Goal: Check status: Check status

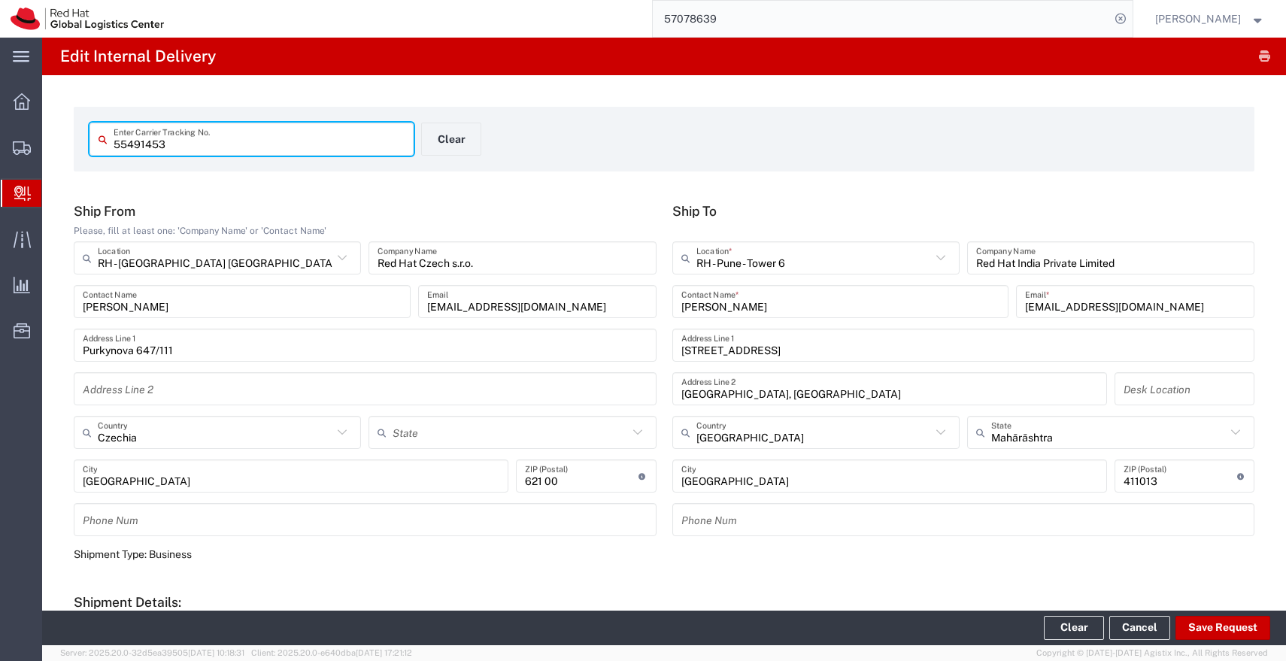
click at [229, 144] on input "55491453" at bounding box center [259, 139] width 291 height 26
type input "56910697"
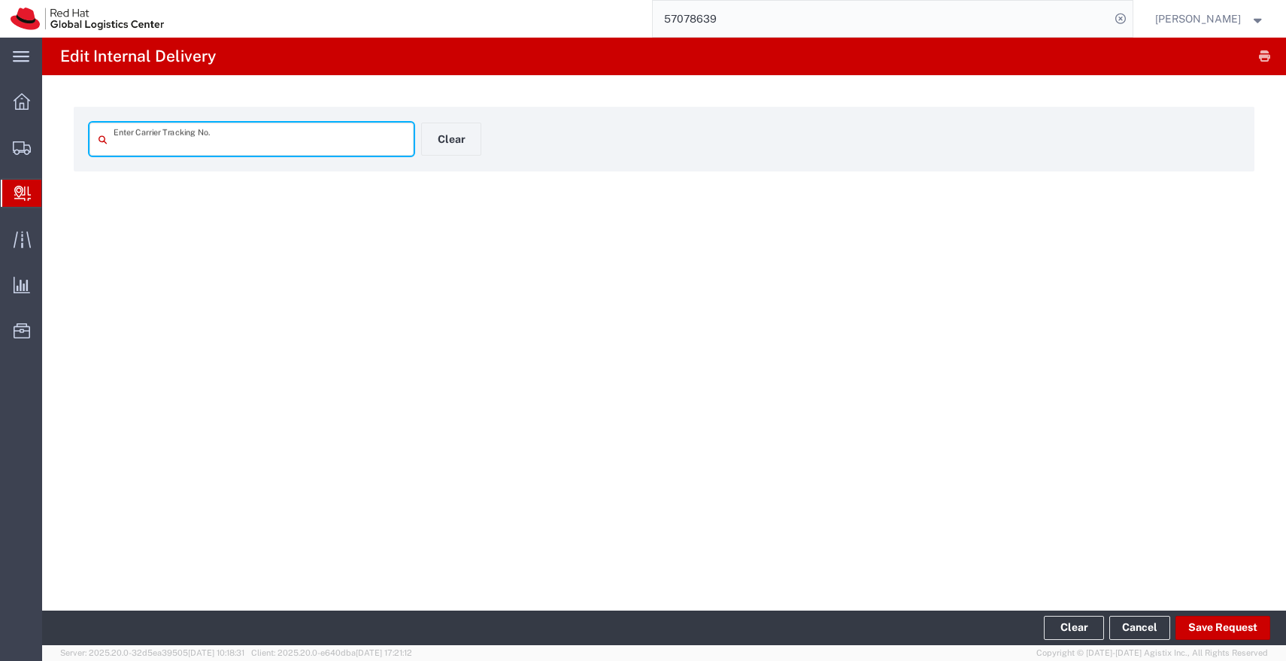
type input "56910697"
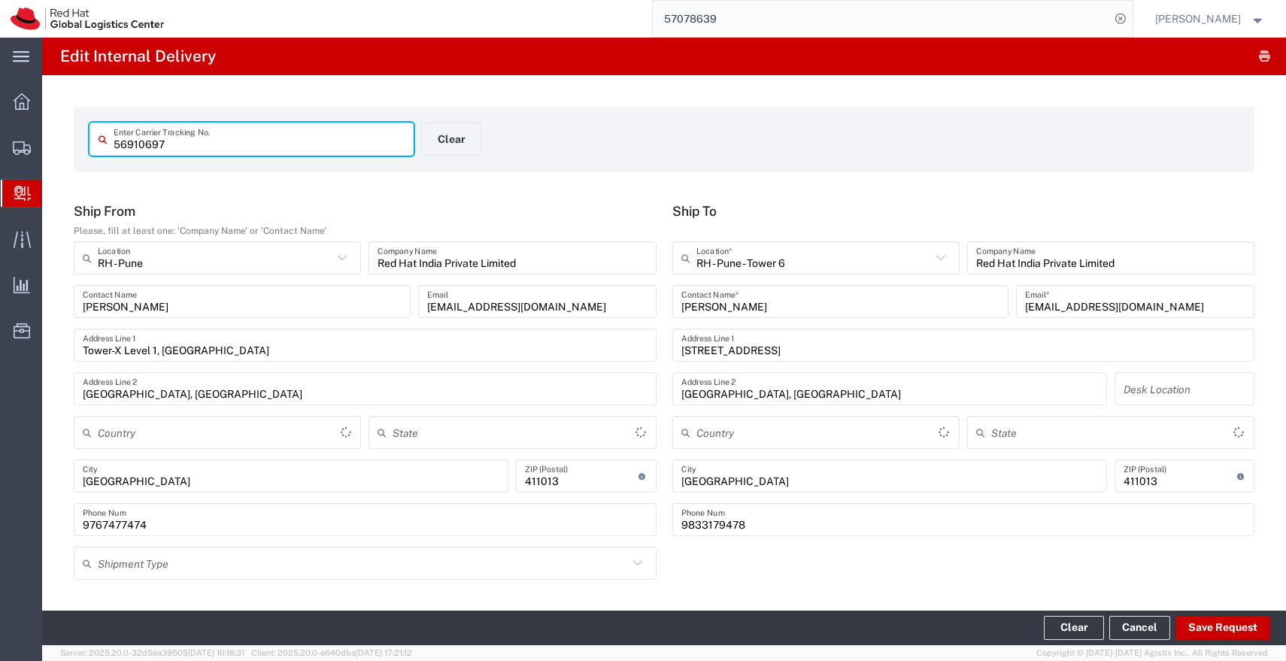
type input "[GEOGRAPHIC_DATA]"
type input "Mahārāshtra"
type input "Your Packaging"
type input "IO_Ground"
type input "Interoffice"
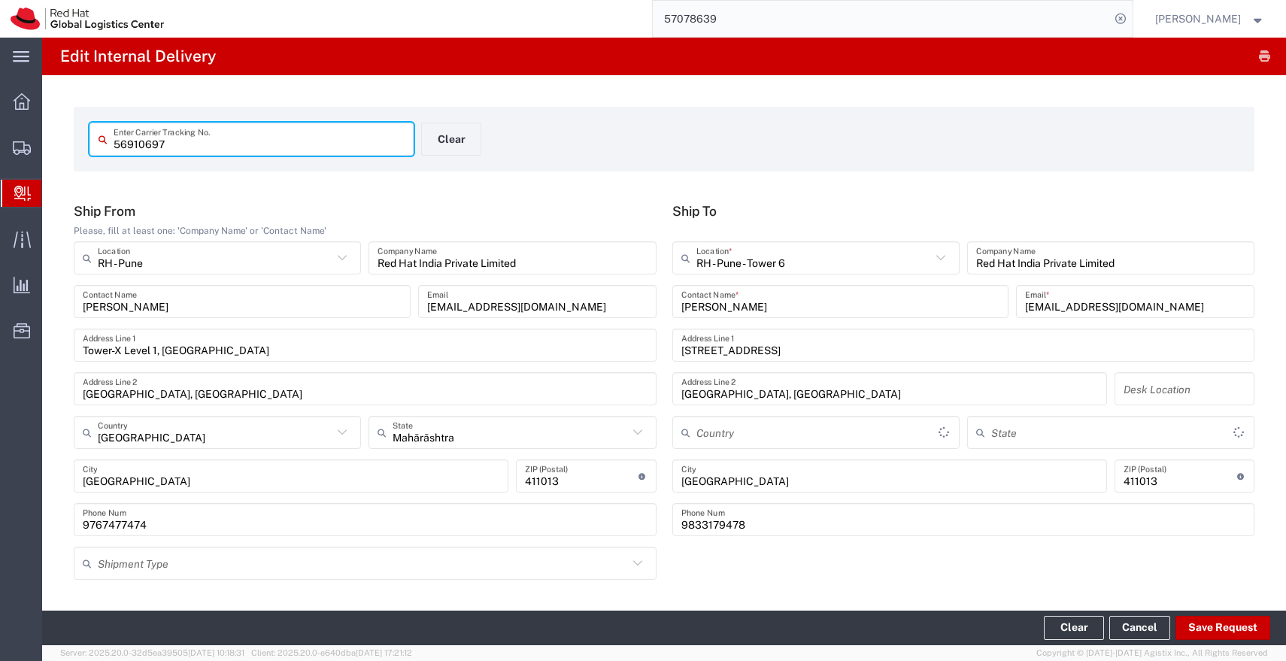
type input "[GEOGRAPHIC_DATA]"
type input "Mahārāshtra"
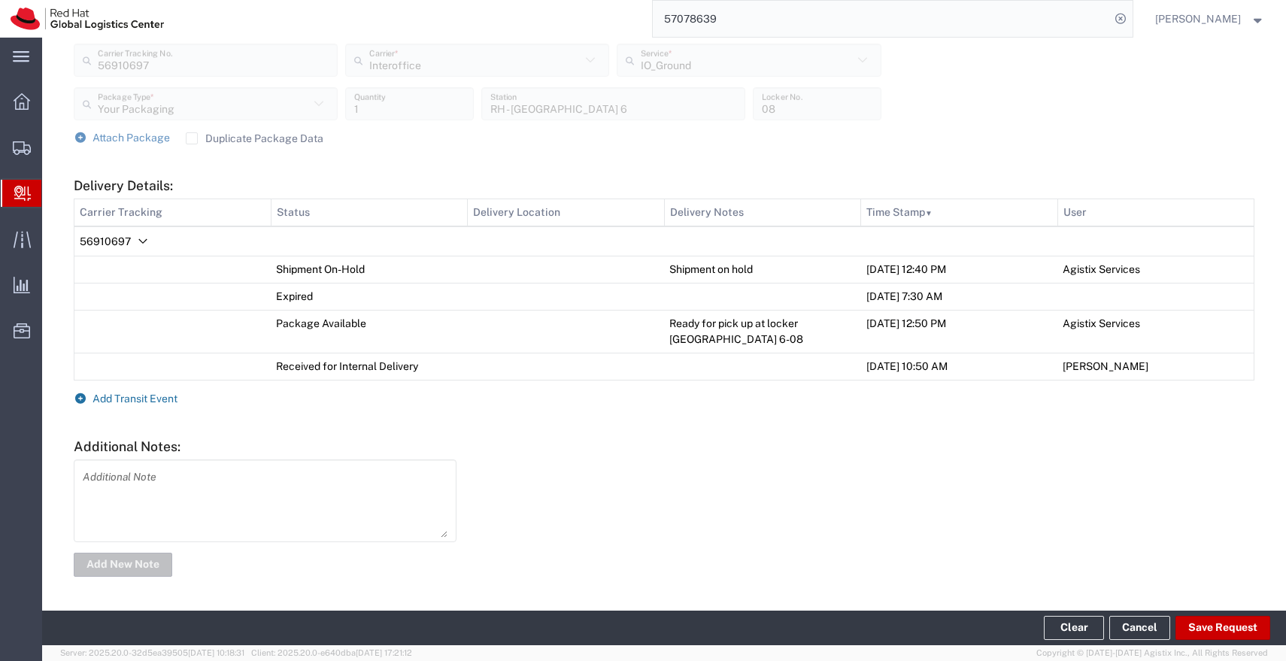
click at [156, 401] on span "Add Transit Event" at bounding box center [134, 398] width 85 height 12
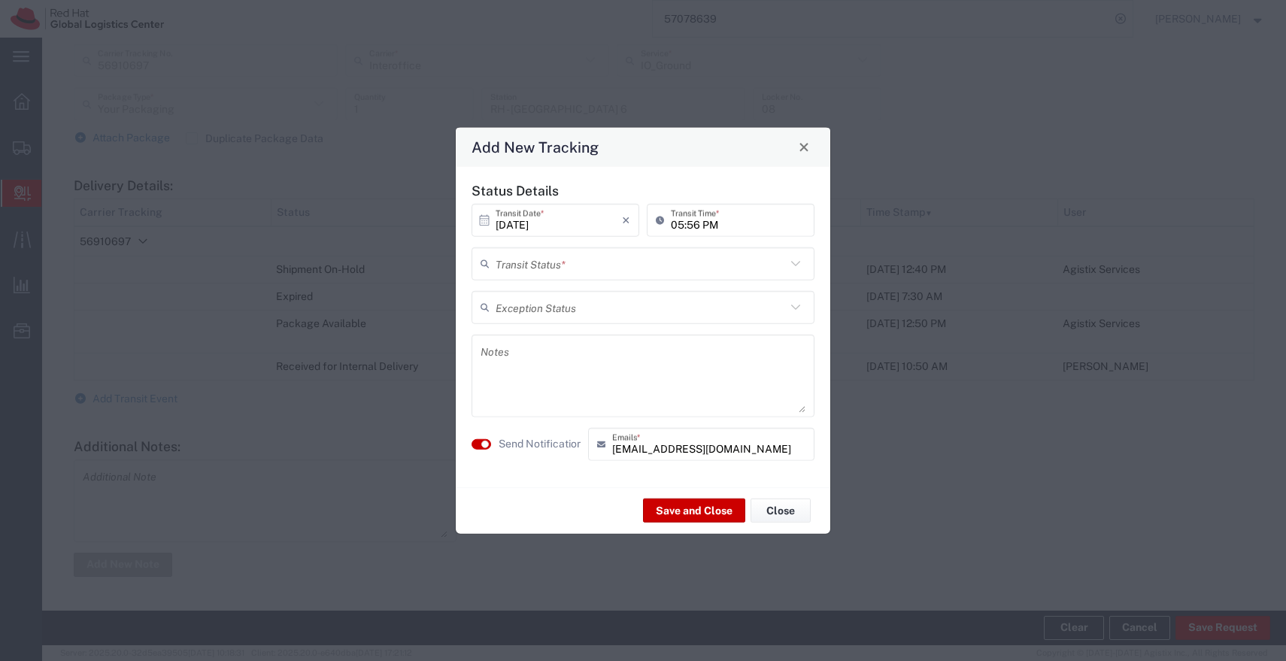
click at [654, 264] on input "text" at bounding box center [640, 263] width 290 height 26
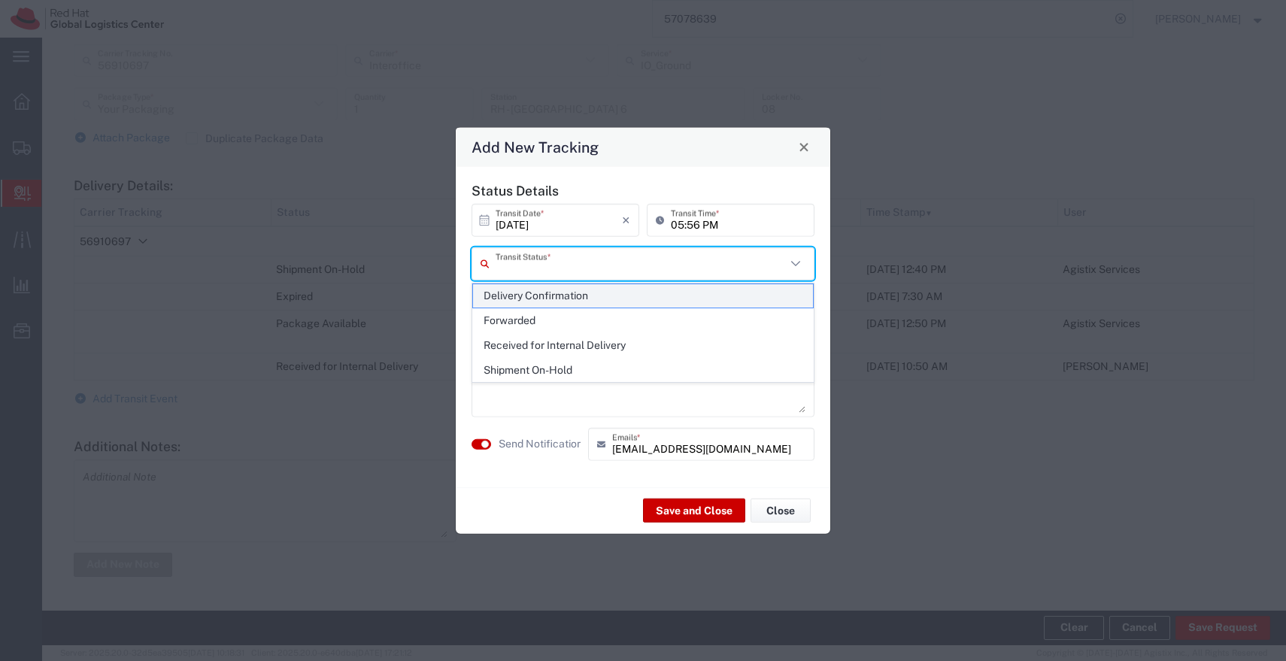
click at [594, 292] on span "Delivery Confirmation" at bounding box center [643, 295] width 340 height 23
type input "Delivery Confirmation"
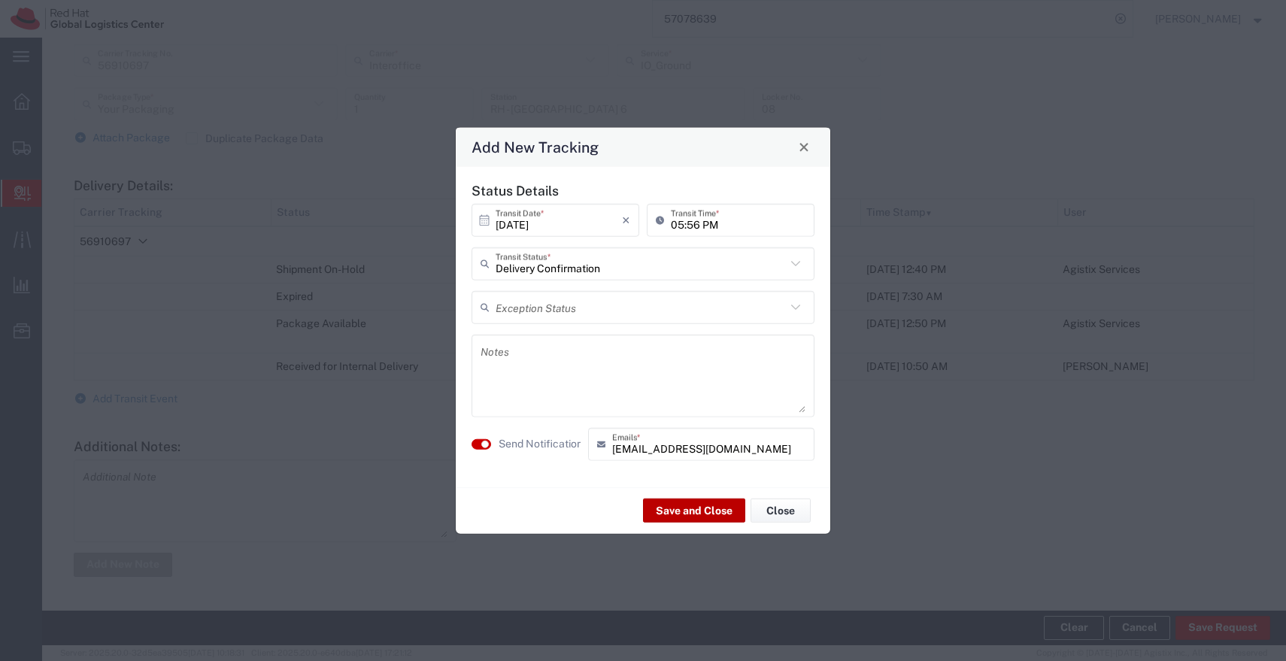
click at [662, 503] on button "Save and Close" at bounding box center [694, 510] width 102 height 24
